Goal: Task Accomplishment & Management: Use online tool/utility

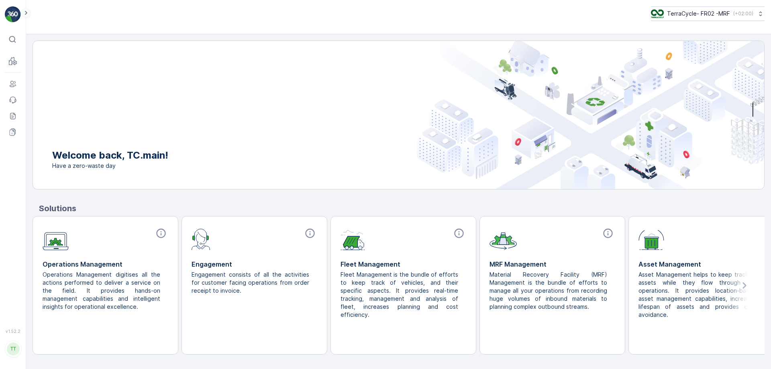
click at [24, 10] on icon at bounding box center [26, 13] width 9 height 10
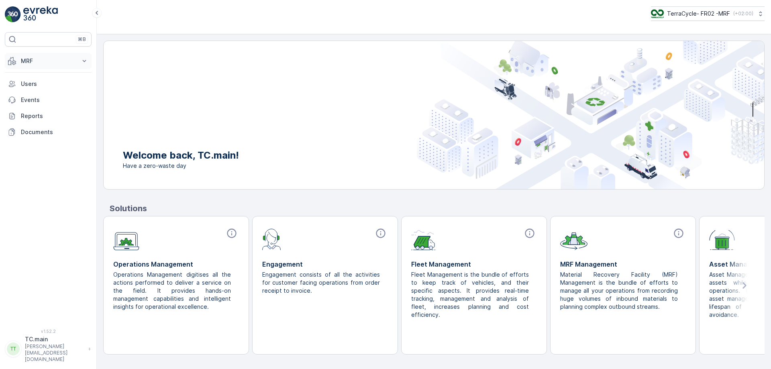
click at [43, 65] on button "MRF" at bounding box center [48, 61] width 87 height 16
click at [43, 109] on link "Triage" at bounding box center [54, 108] width 74 height 11
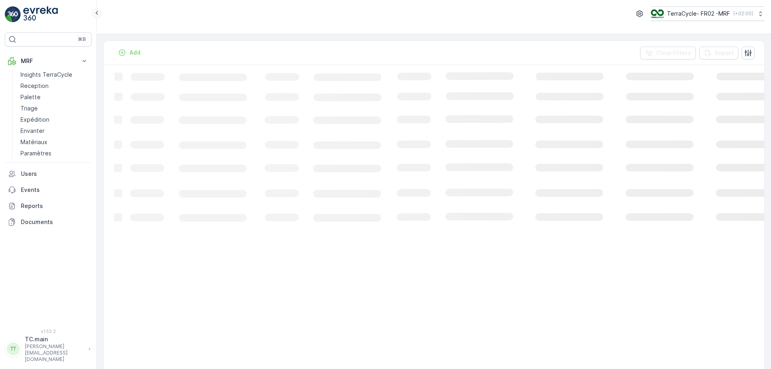
click at [96, 10] on icon at bounding box center [96, 13] width 9 height 10
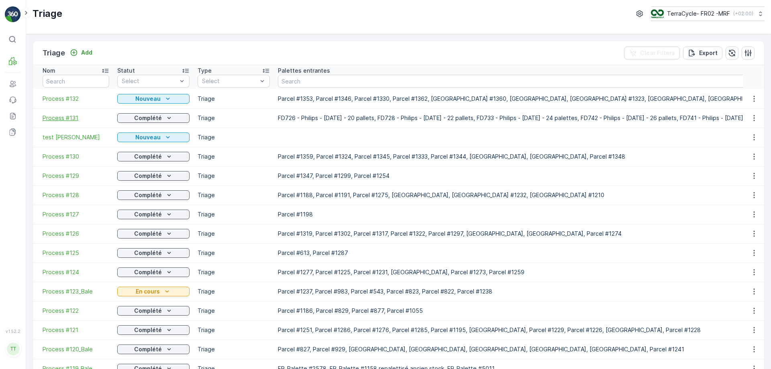
click at [55, 120] on span "Process #131" at bounding box center [76, 118] width 67 height 8
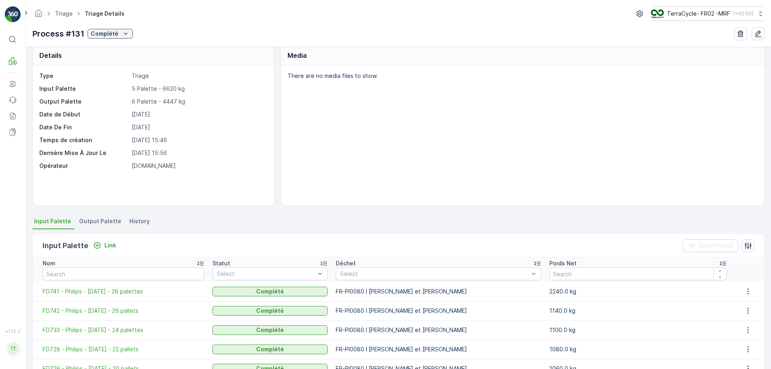
scroll to position [8, 0]
click at [97, 218] on span "Output Palette" at bounding box center [100, 221] width 42 height 8
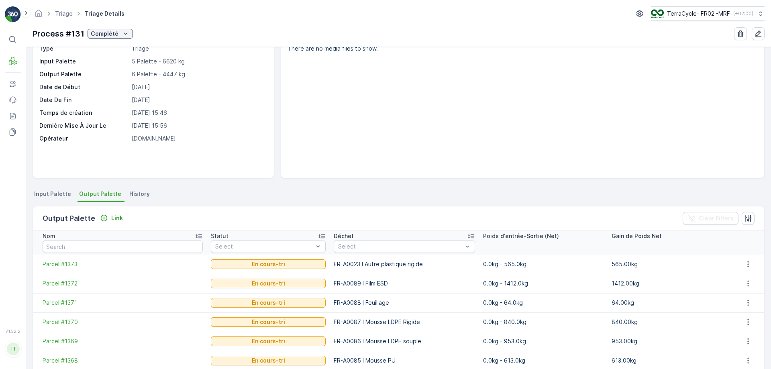
scroll to position [35, 0]
click at [49, 220] on p "Output Palette" at bounding box center [69, 218] width 53 height 11
click at [51, 197] on span "Input Palette" at bounding box center [52, 194] width 37 height 8
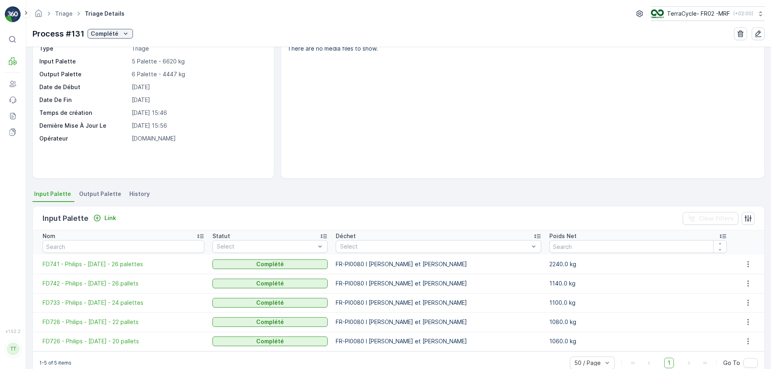
click at [92, 191] on span "Output Palette" at bounding box center [100, 194] width 42 height 8
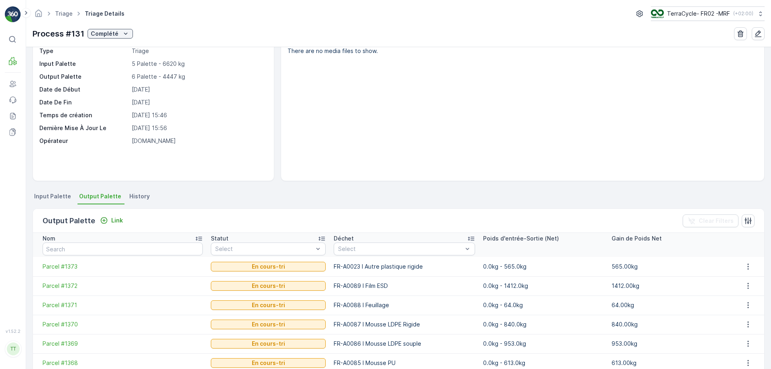
scroll to position [35, 0]
